Goal: Information Seeking & Learning: Learn about a topic

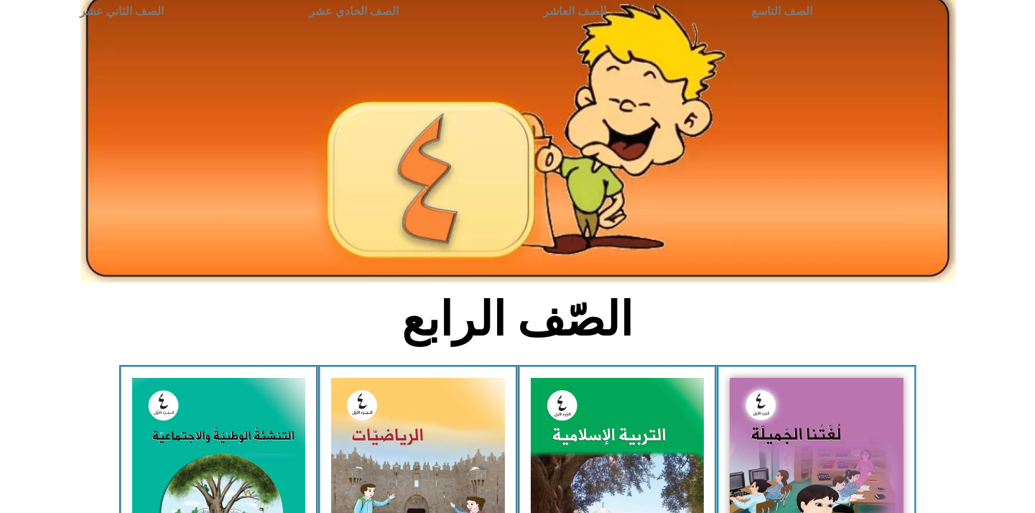
scroll to position [239, 0]
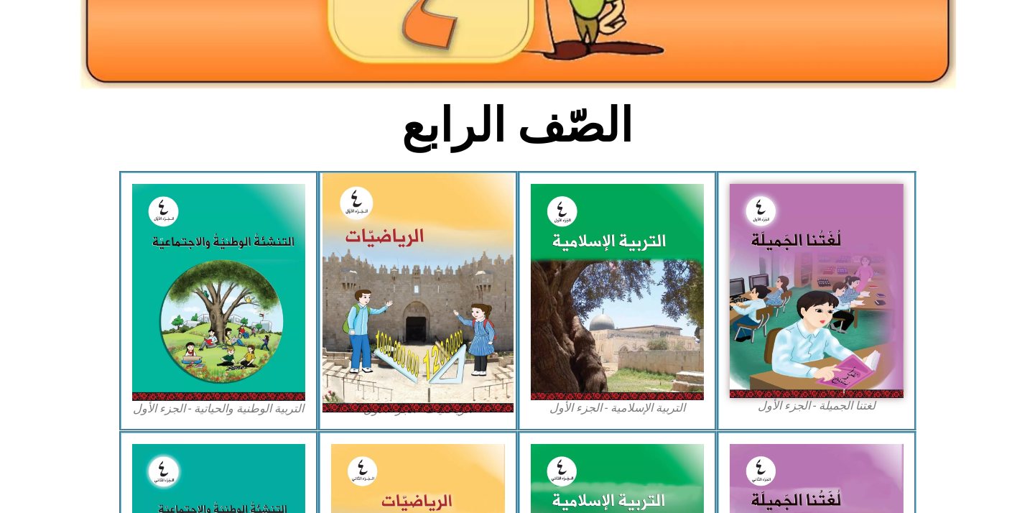
click at [400, 318] on img at bounding box center [417, 292] width 191 height 239
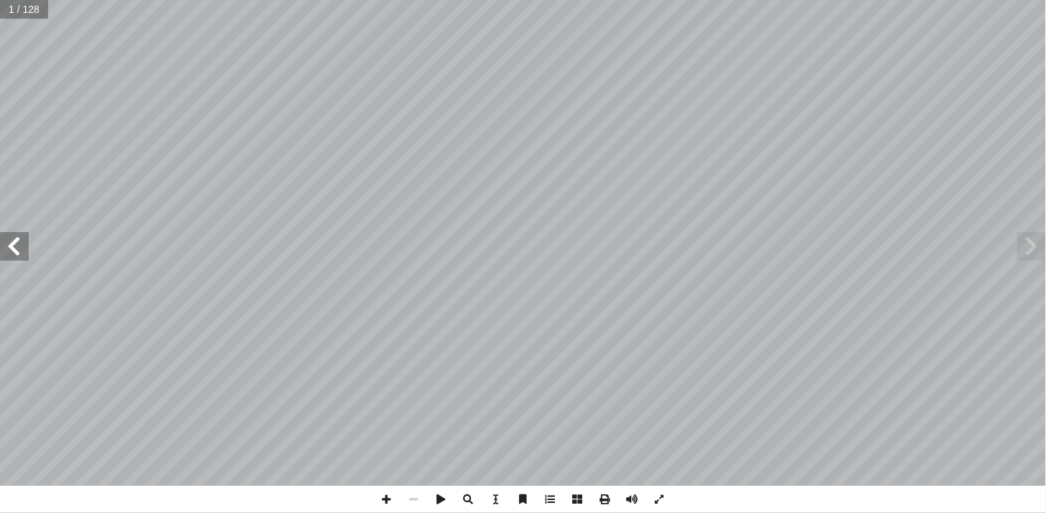
click at [5, 15] on input "text" at bounding box center [24, 9] width 48 height 19
type input "**"
click at [24, 257] on span at bounding box center [14, 246] width 29 height 29
click at [381, 495] on span at bounding box center [386, 498] width 27 height 27
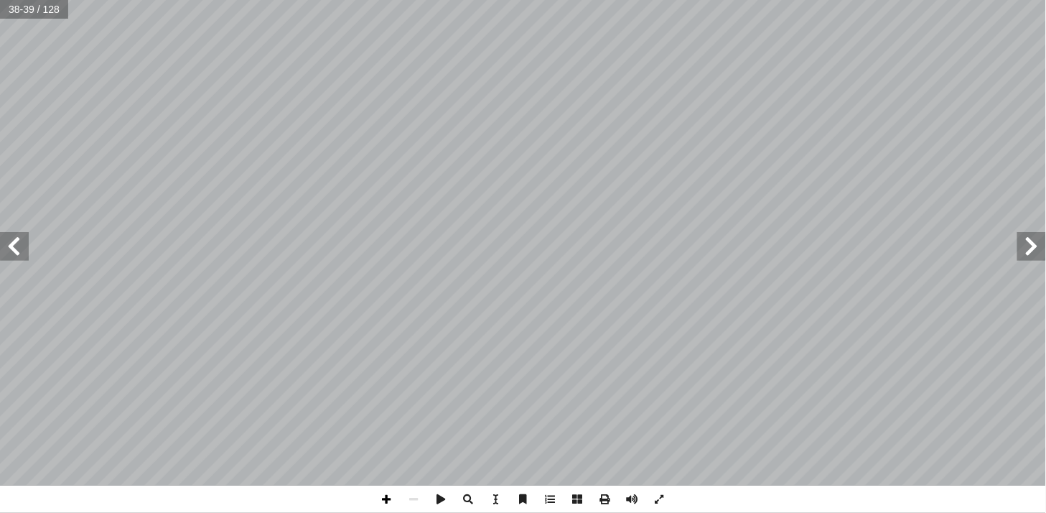
click at [391, 498] on span at bounding box center [386, 498] width 27 height 27
click at [19, 256] on span at bounding box center [14, 246] width 29 height 29
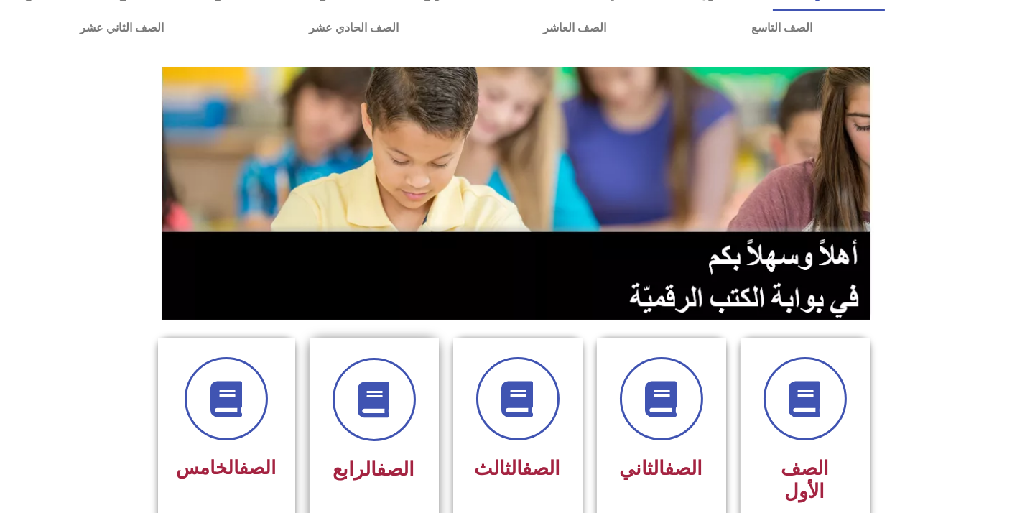
scroll to position [80, 0]
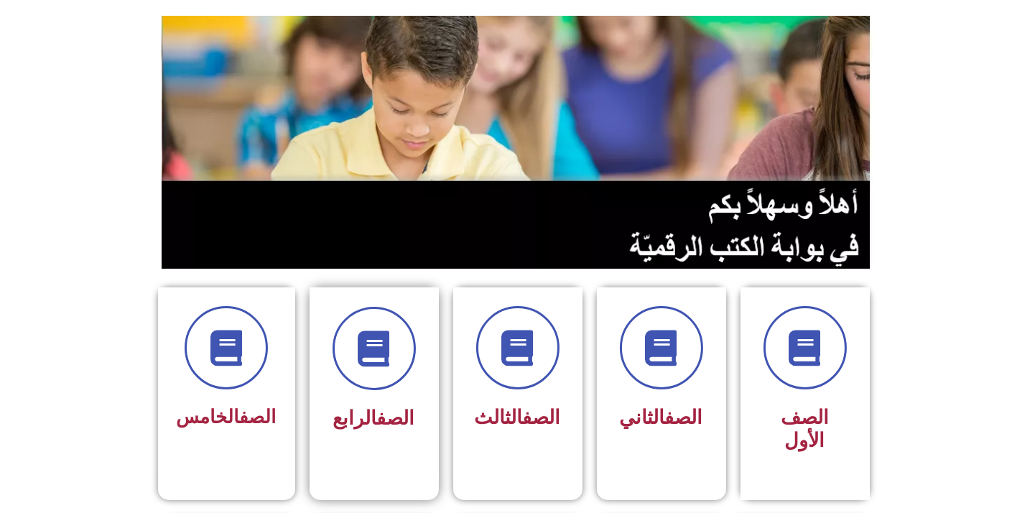
click at [377, 411] on link "الصف" at bounding box center [396, 417] width 38 height 23
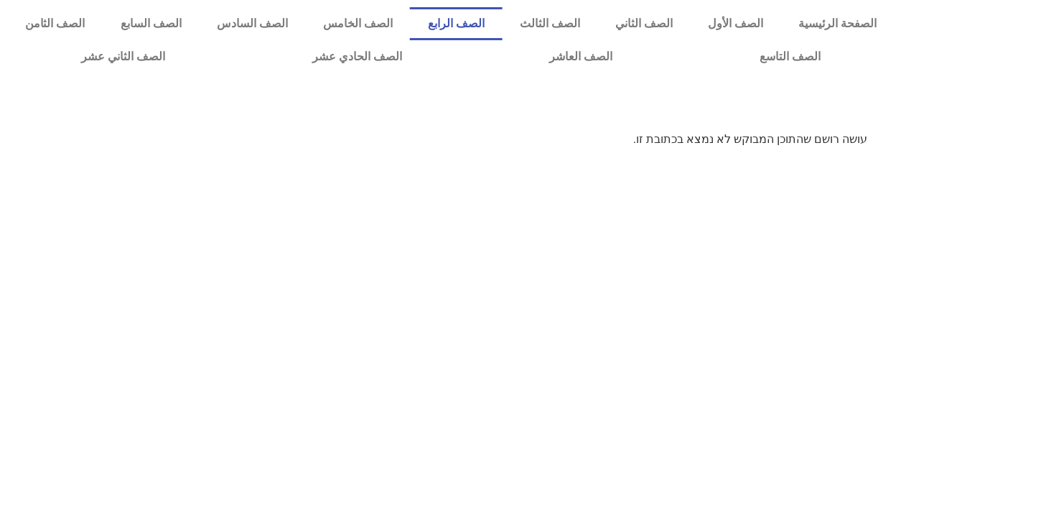
click at [502, 23] on link "الصف الرابع" at bounding box center [456, 23] width 92 height 33
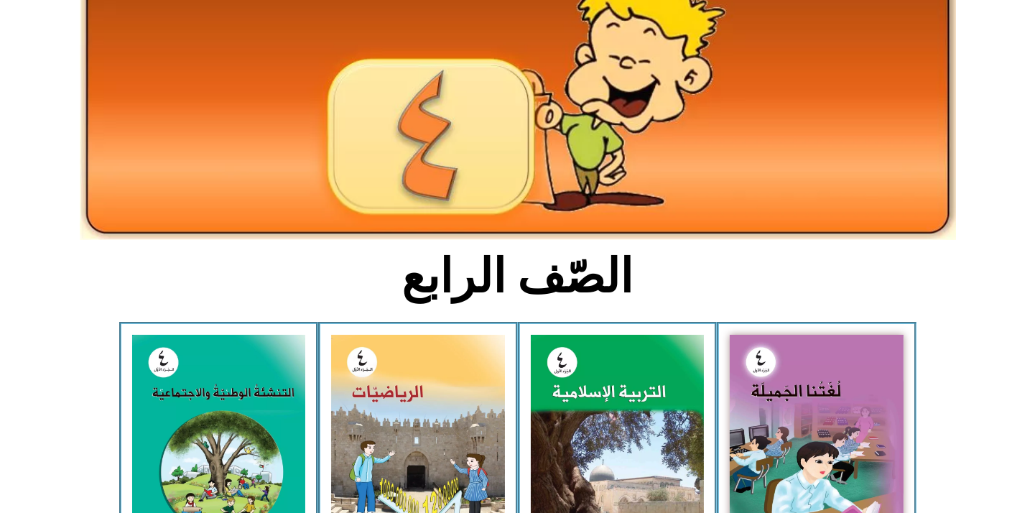
scroll to position [239, 0]
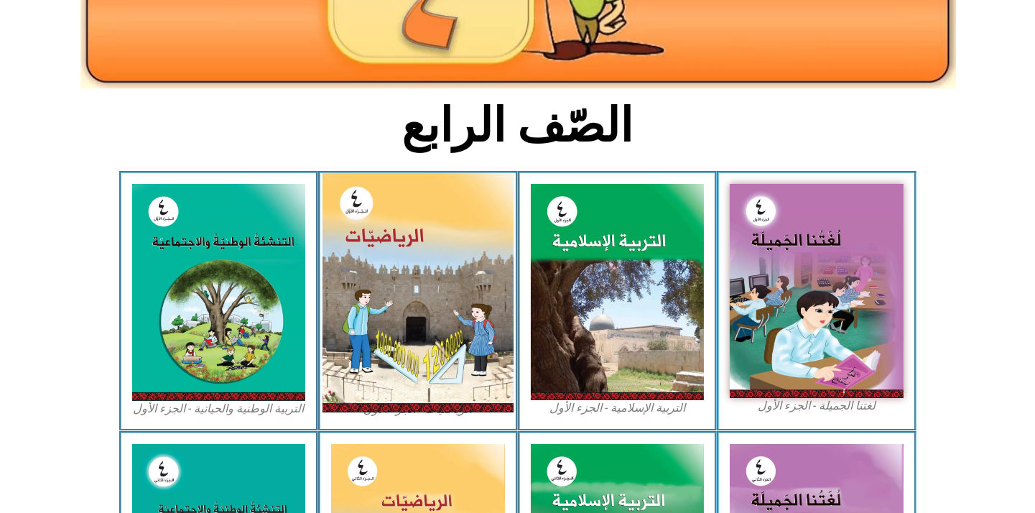
click at [414, 332] on img at bounding box center [417, 292] width 191 height 239
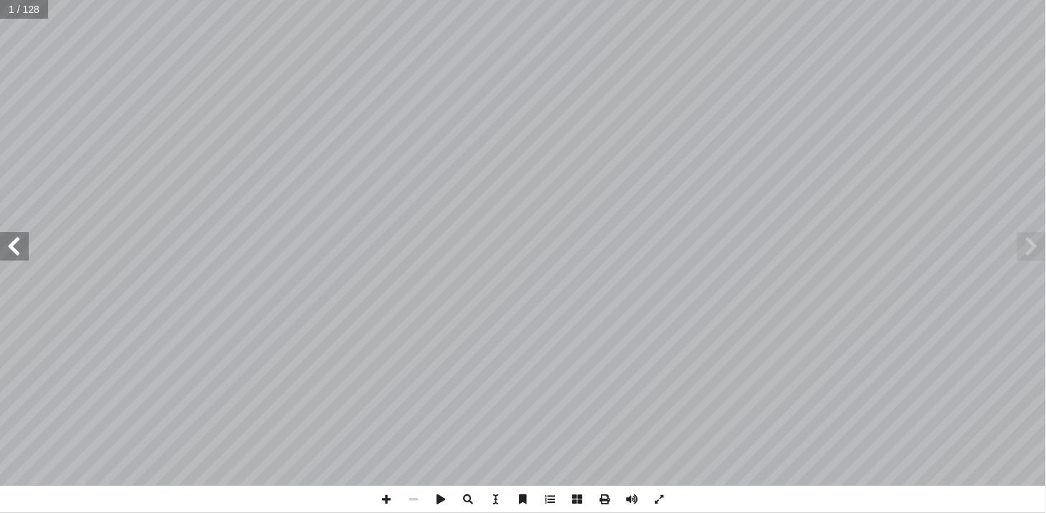
click at [9, 9] on input "text" at bounding box center [24, 9] width 48 height 19
type input "**"
click at [382, 495] on span at bounding box center [386, 498] width 27 height 27
click at [17, 256] on span at bounding box center [14, 246] width 29 height 29
click at [218, 0] on html "الصفحة الرئيسية الصف الأول الصف الثاني الصف الثالث الصف الرابع الصف الخامس الصف…" at bounding box center [523, 65] width 1046 height 131
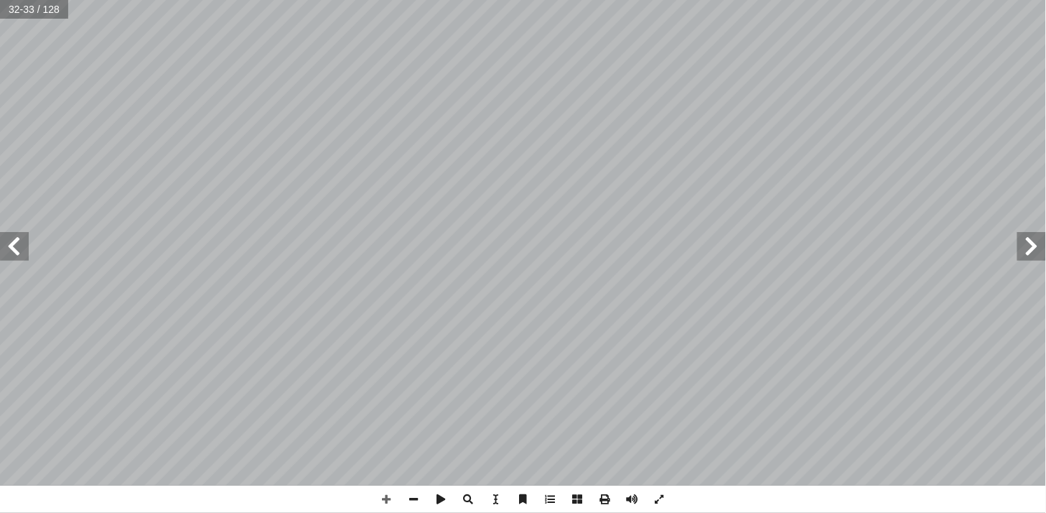
click at [22, 241] on span at bounding box center [14, 246] width 29 height 29
click at [490, 0] on html "الصفحة الرئيسية الصف الأول الصف الثاني الصف الثالث الصف الرابع الصف الخامس الصف…" at bounding box center [523, 65] width 1046 height 131
click at [22, 255] on span at bounding box center [14, 246] width 29 height 29
